Goal: Task Accomplishment & Management: Manage account settings

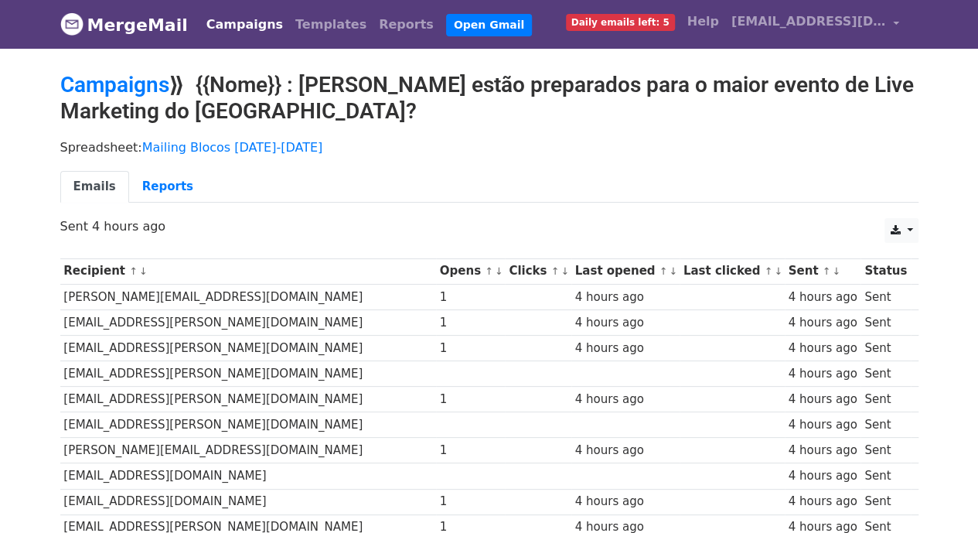
click at [495, 272] on link "↓" at bounding box center [499, 271] width 9 height 12
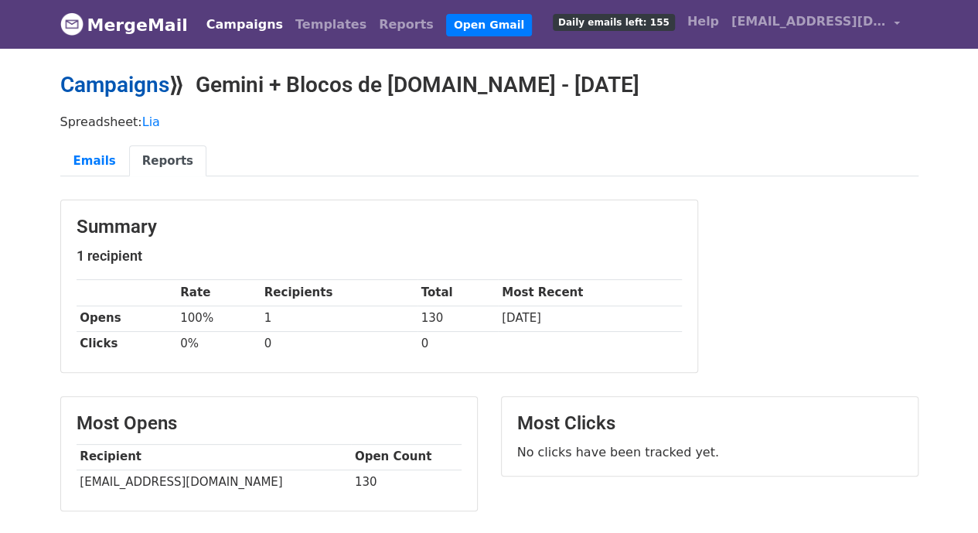
click at [123, 83] on link "Campaigns" at bounding box center [114, 85] width 109 height 26
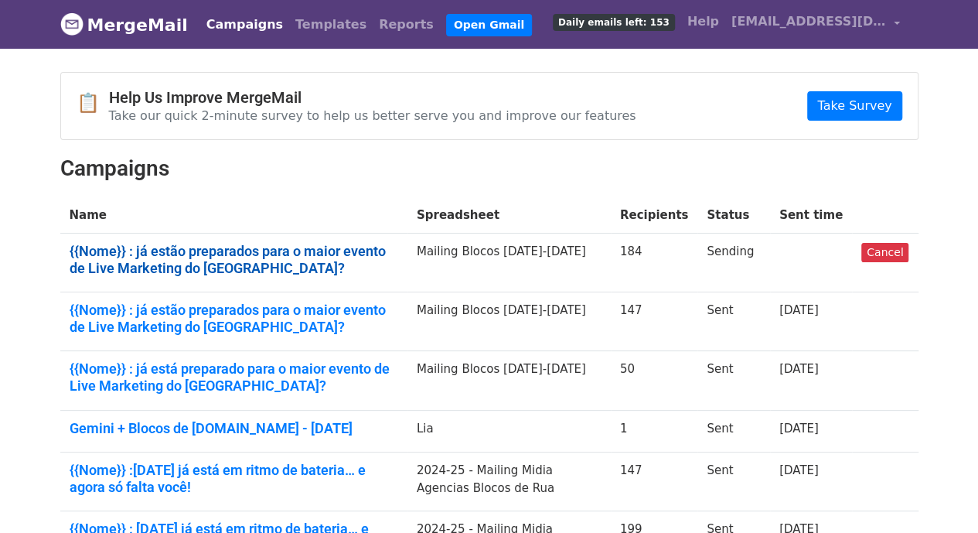
click at [266, 244] on link "{{Nome}} : já estão preparados para o maior evento de Live Marketing do Brasil?" at bounding box center [234, 259] width 329 height 33
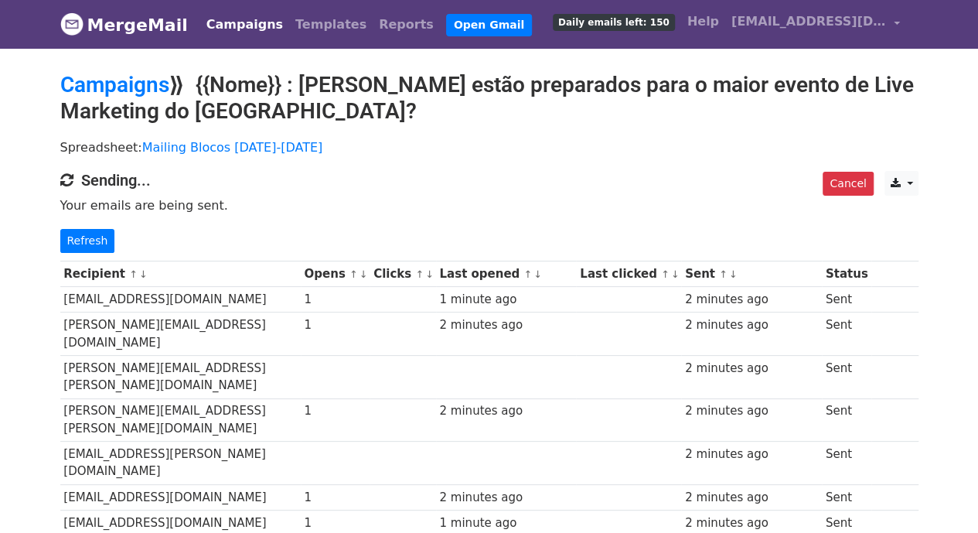
scroll to position [54, 0]
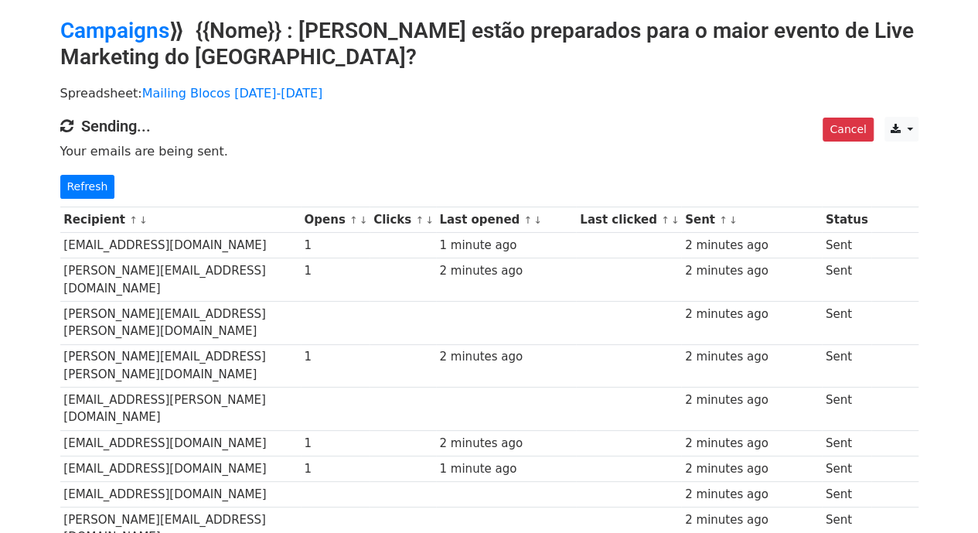
click at [366, 220] on small "↑ ↓" at bounding box center [358, 220] width 16 height 12
click at [368, 218] on link "↓" at bounding box center [364, 220] width 9 height 12
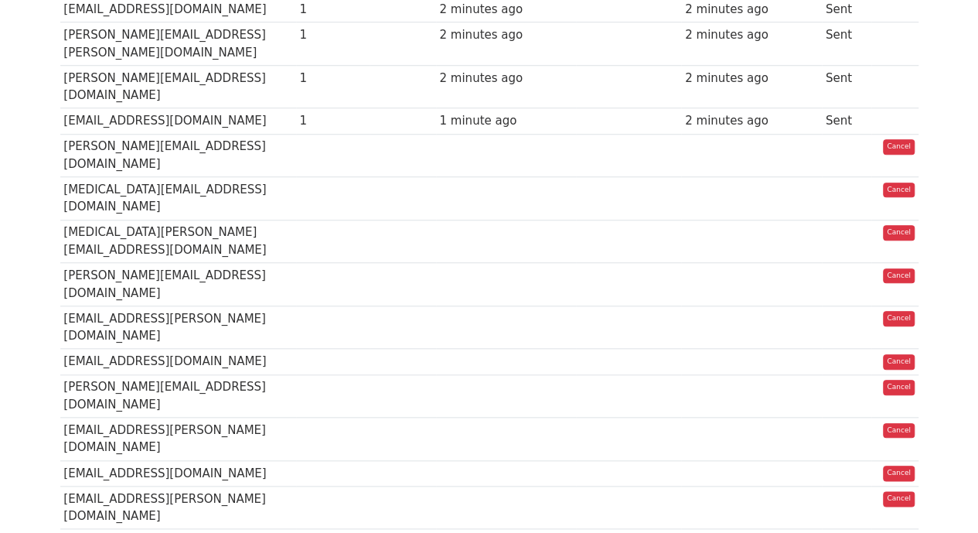
scroll to position [667, 0]
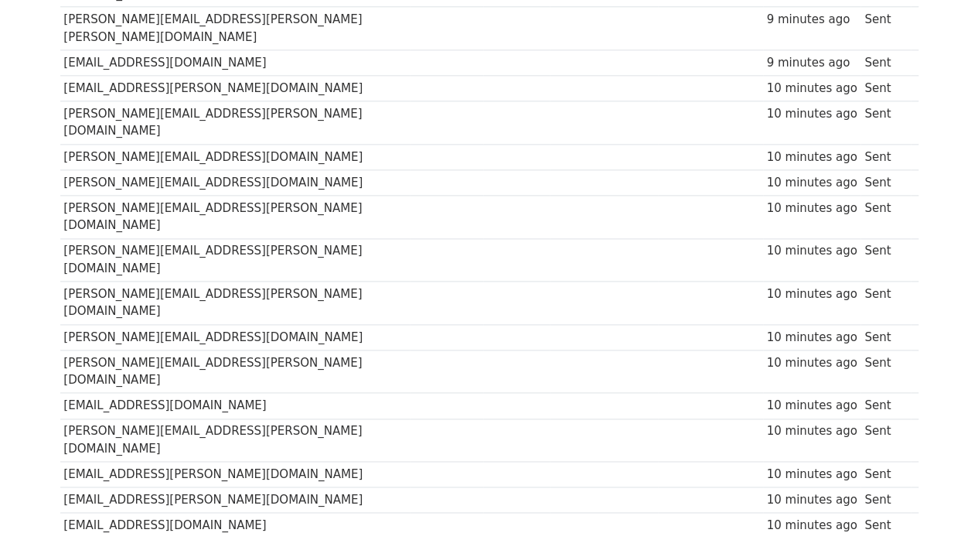
scroll to position [3742, 0]
